Goal: Find specific page/section: Find specific page/section

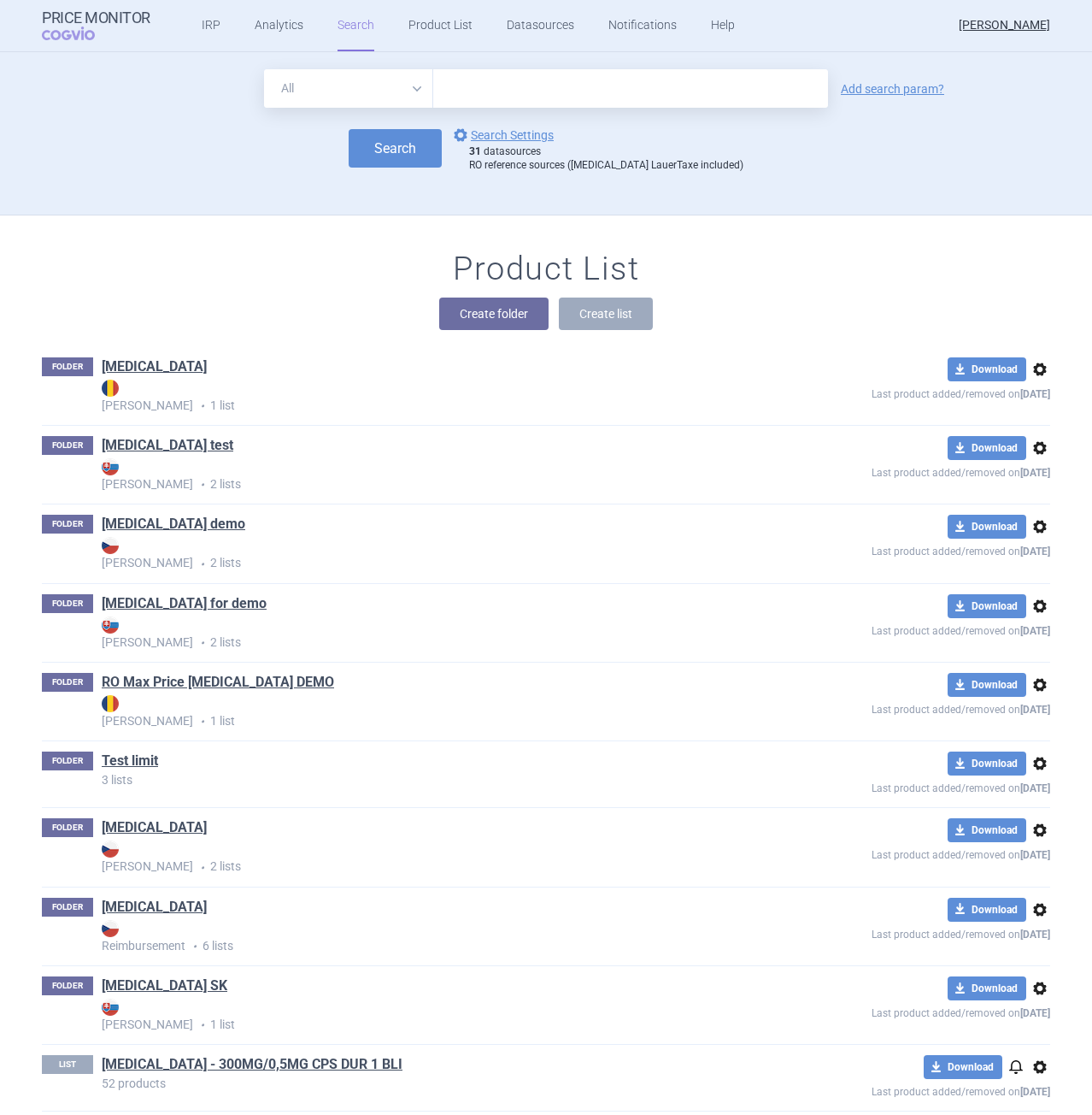
click at [220, 15] on ul "IRP Analytics Search Product List Datasources Notifications Help" at bounding box center [447, 25] width 593 height 51
click at [215, 16] on ul "IRP Analytics Search Product List Datasources Notifications Help" at bounding box center [447, 25] width 593 height 51
click at [202, 25] on link "IRP" at bounding box center [210, 25] width 19 height 51
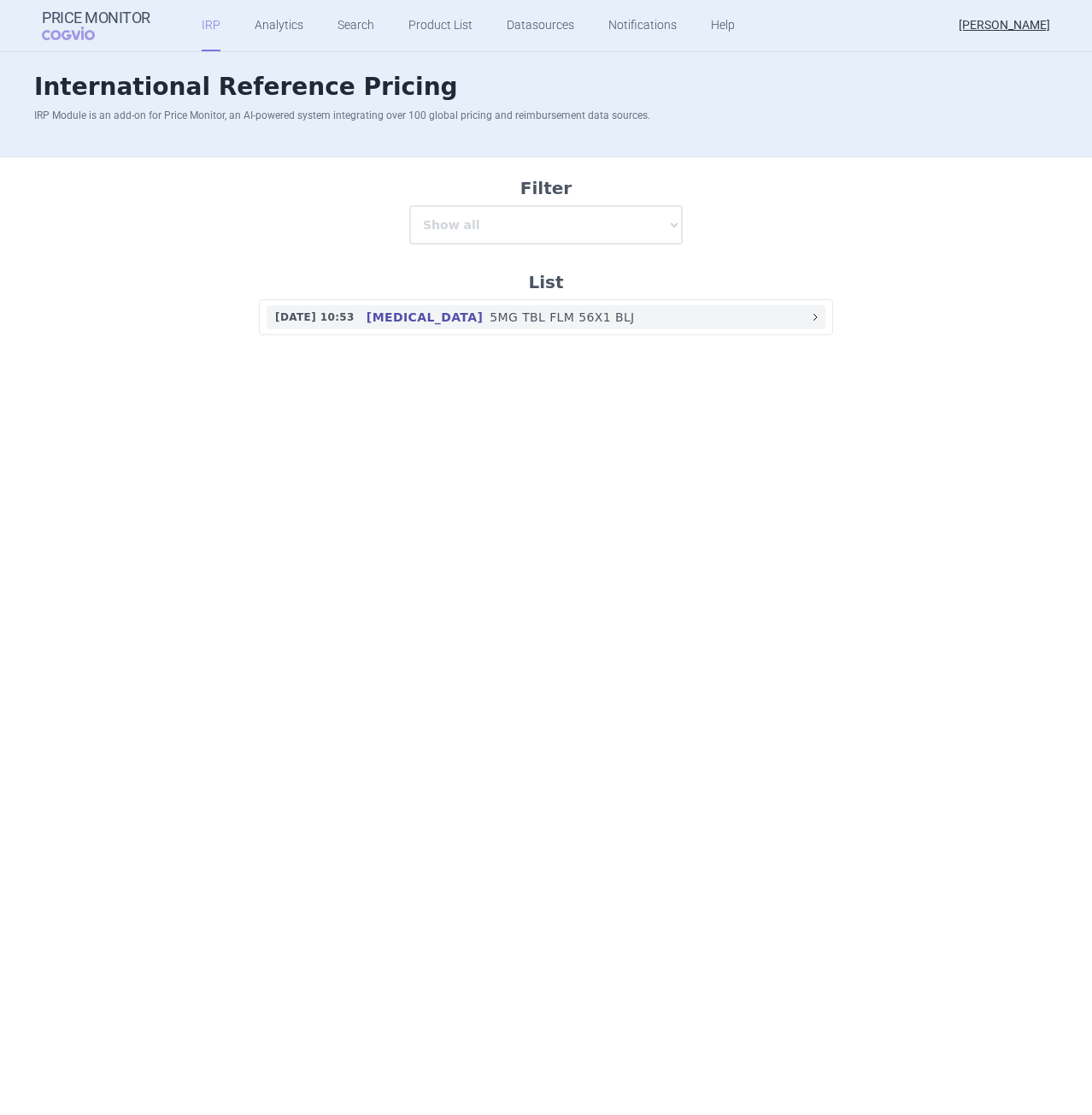
click at [432, 328] on link "[DATE] 10:53 [MEDICAL_DATA] 5MG TBL FLM 56X1 BLJ" at bounding box center [545, 317] width 559 height 23
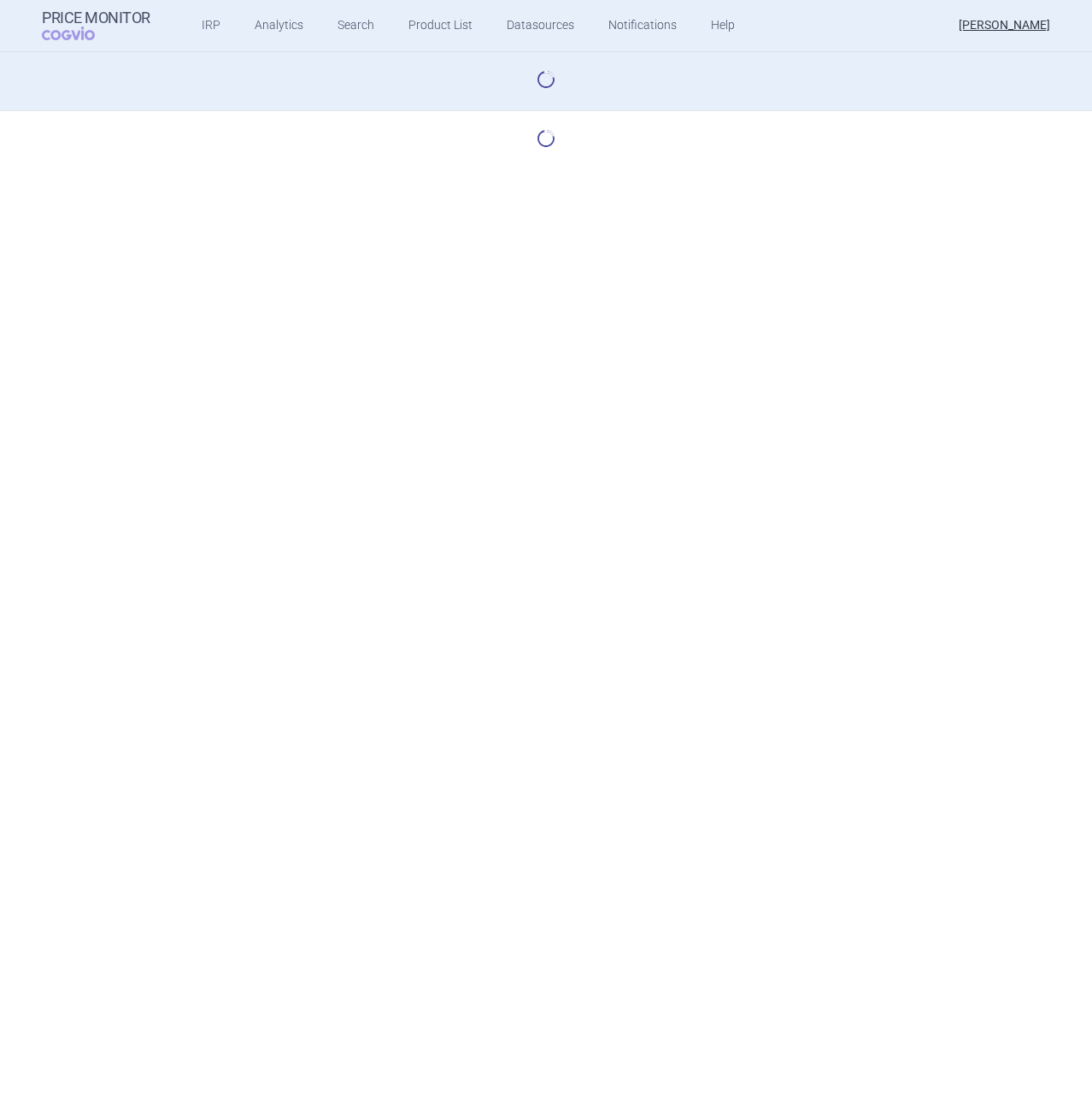
select select "base-scenario-id"
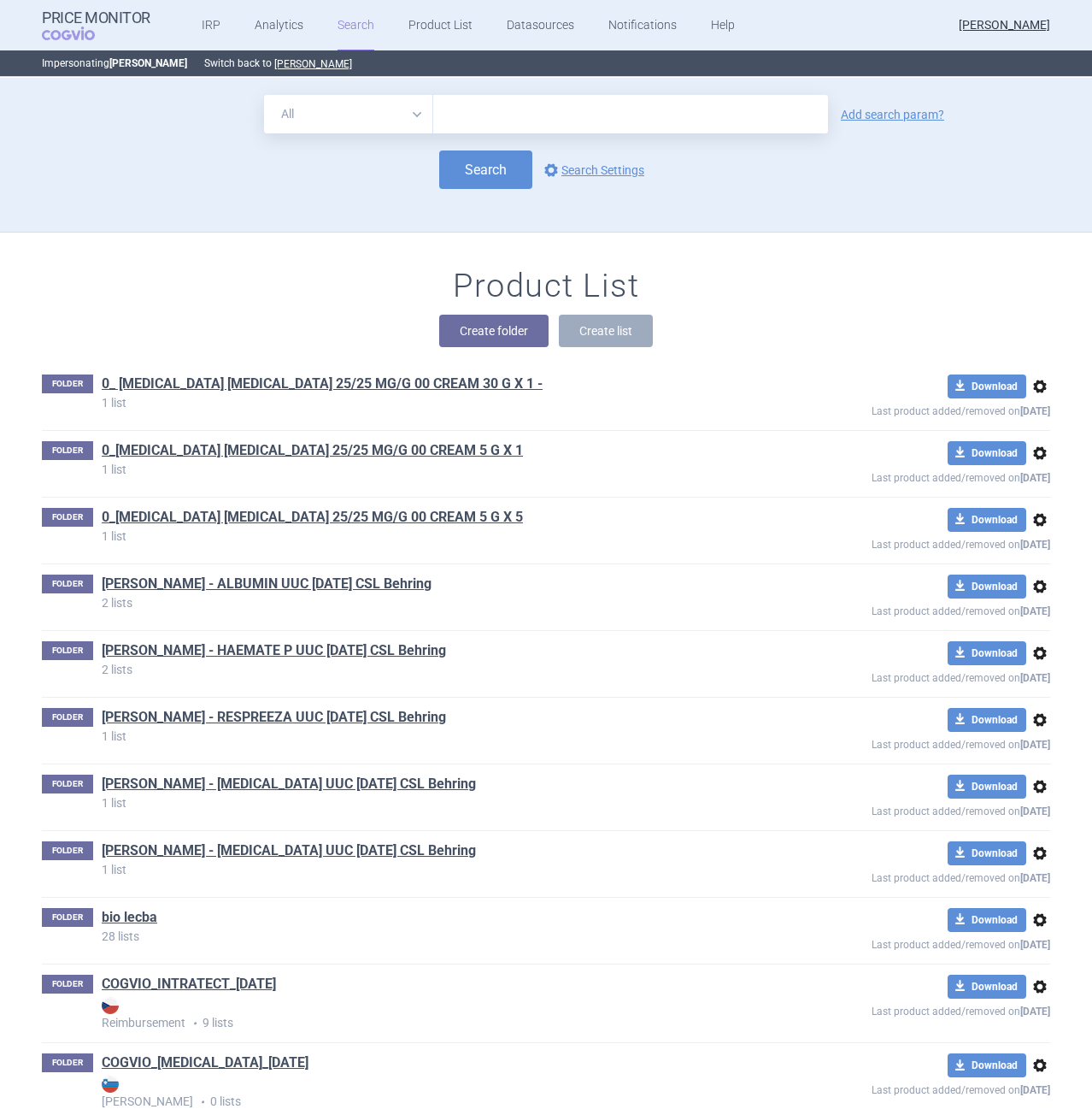
click at [217, 17] on ul "IRP Analytics Search Product List Datasources Notifications Help" at bounding box center [447, 25] width 593 height 51
click at [185, 26] on ul "IRP Analytics Search Product List Datasources Notifications Help" at bounding box center [447, 25] width 593 height 51
click at [217, 25] on ul "IRP Analytics Search Product List Datasources Notifications Help" at bounding box center [447, 25] width 593 height 51
click at [206, 26] on link "IRP" at bounding box center [210, 25] width 19 height 51
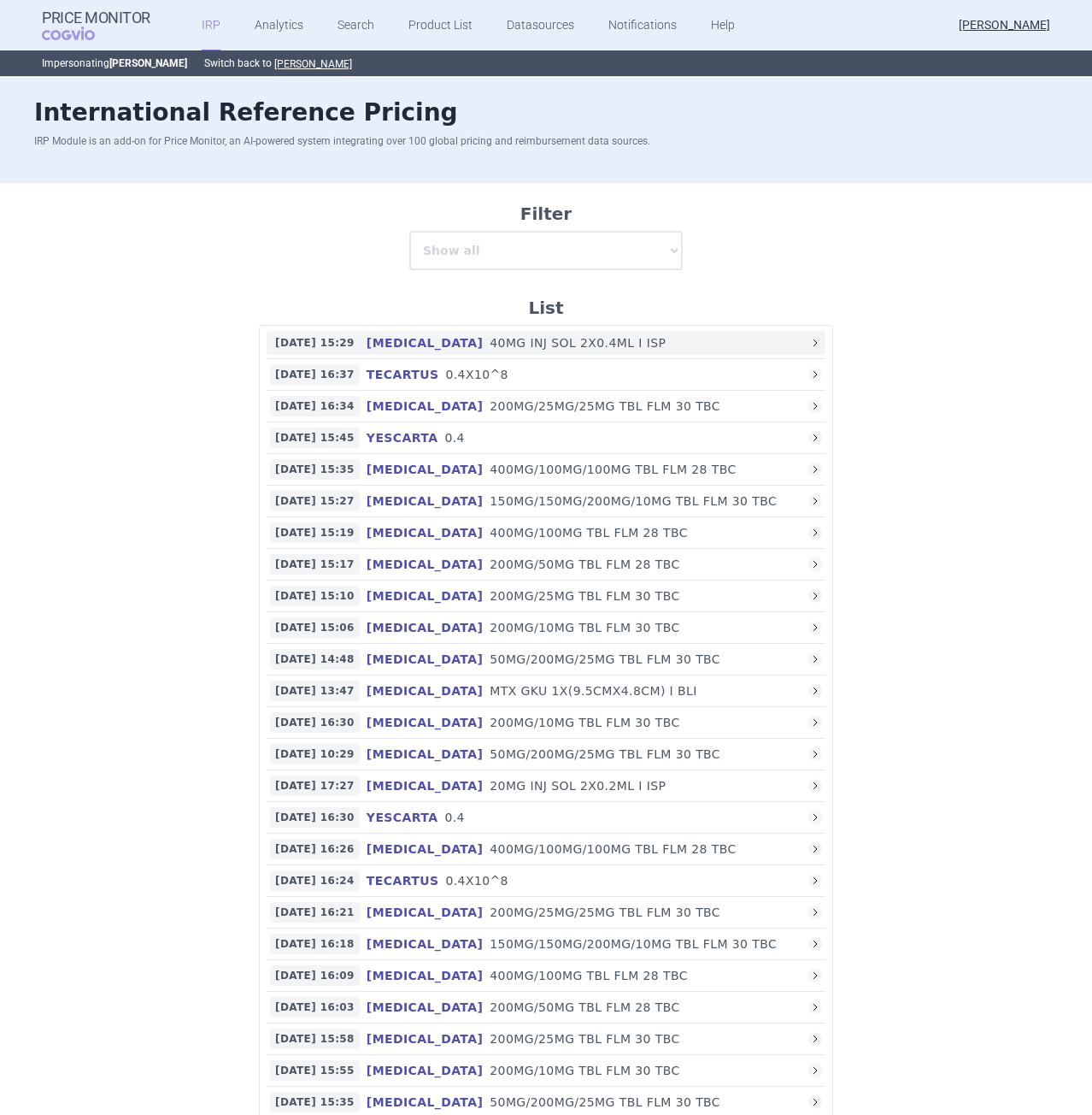
click at [418, 349] on h4 "HUMIRA" at bounding box center [425, 342] width 130 height 17
